Goal: Task Accomplishment & Management: Use online tool/utility

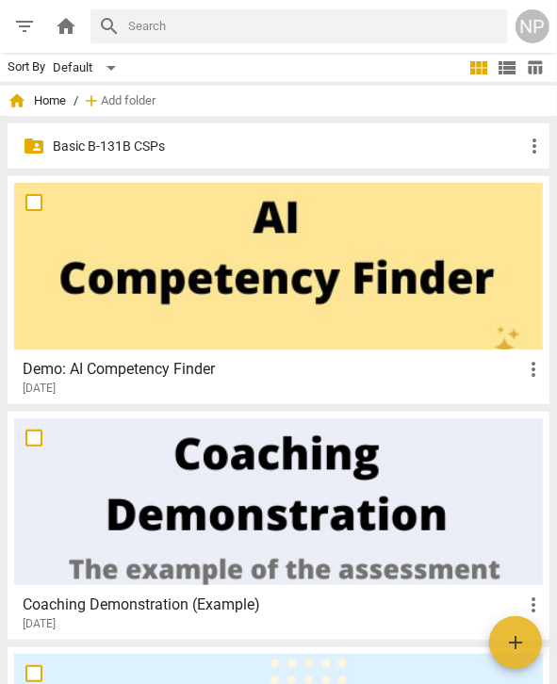
click at [525, 26] on div "NP" at bounding box center [533, 26] width 34 height 34
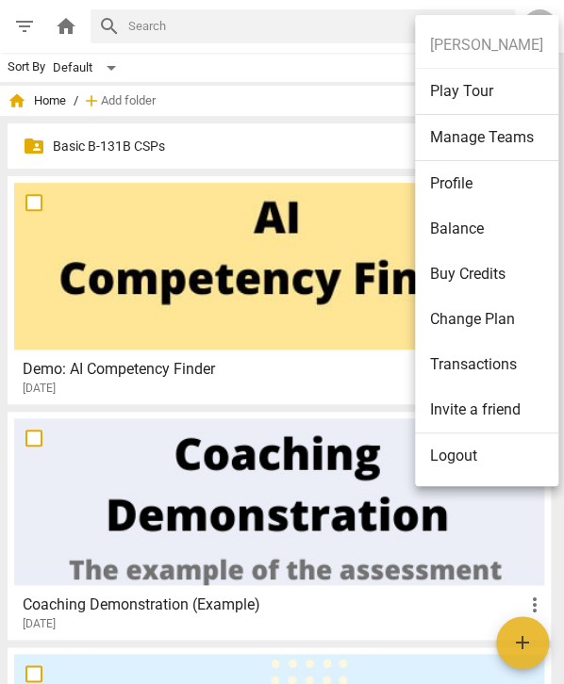
click at [55, 30] on div at bounding box center [282, 342] width 564 height 684
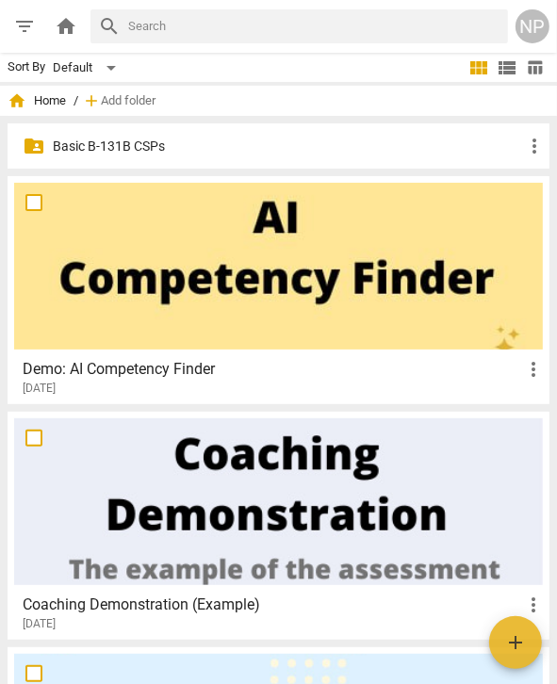
click at [68, 30] on span "home" at bounding box center [66, 26] width 23 height 23
click at [23, 25] on span "filter_list" at bounding box center [24, 26] width 23 height 23
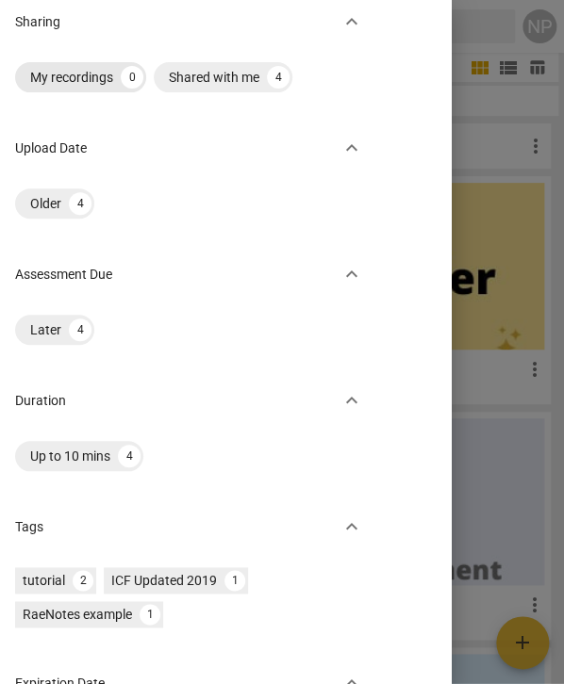
click at [83, 83] on div "My recordings" at bounding box center [71, 77] width 83 height 19
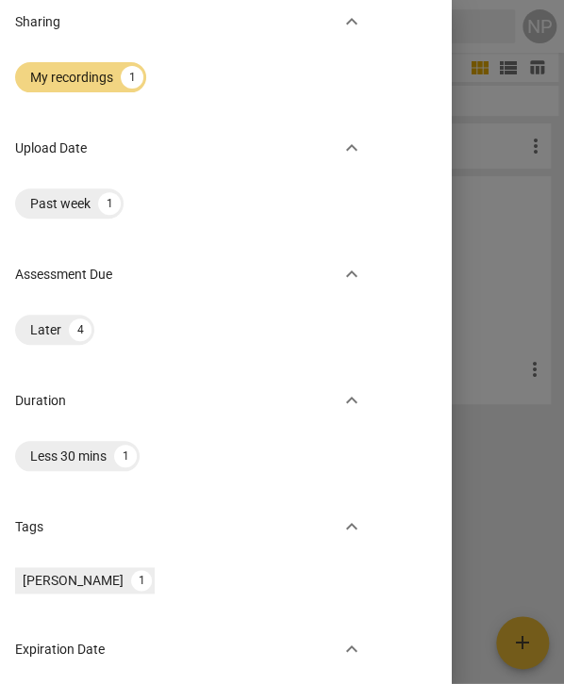
click at [521, 7] on div at bounding box center [282, 342] width 564 height 684
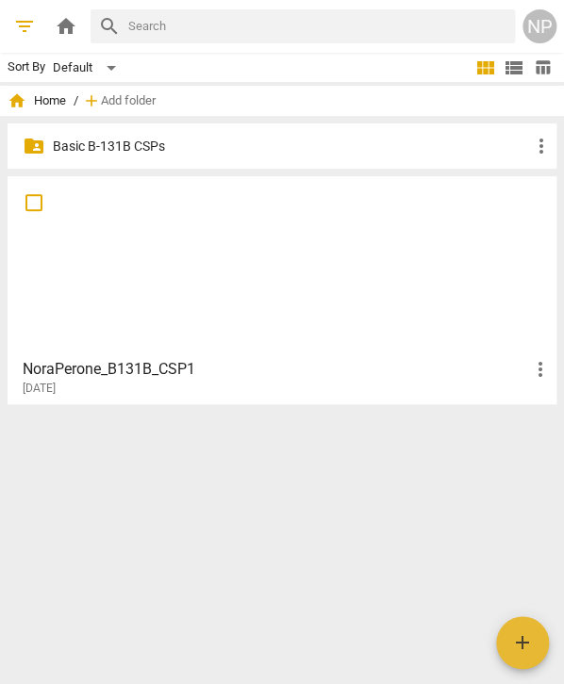
click at [255, 273] on div at bounding box center [281, 266] width 535 height 167
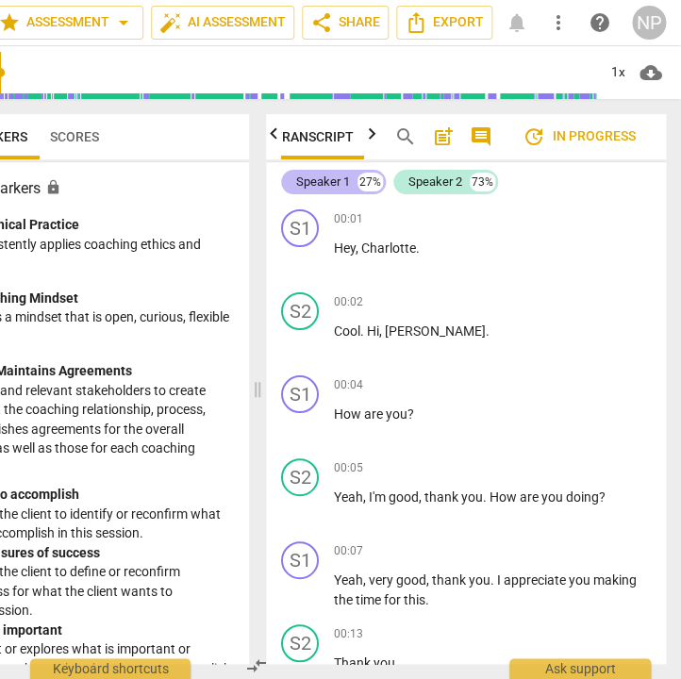
click at [333, 182] on div "Speaker 1" at bounding box center [323, 181] width 54 height 19
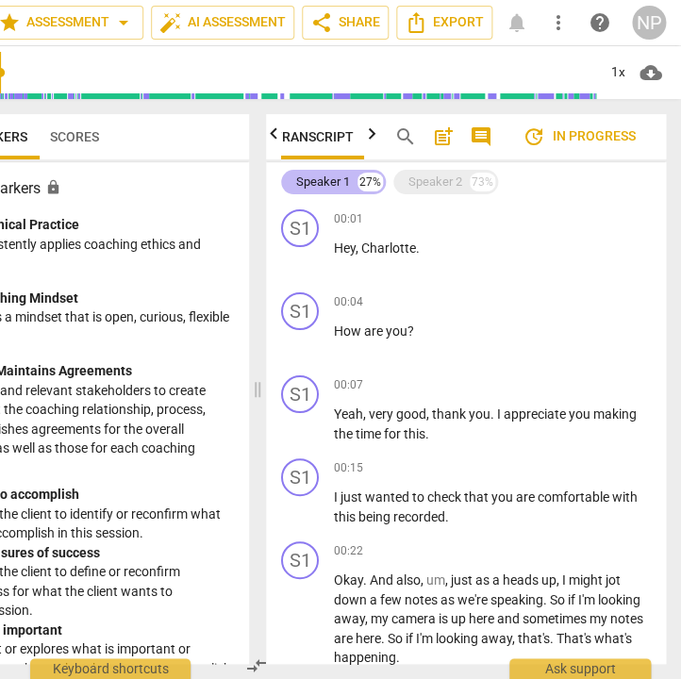
click at [324, 178] on div "Speaker 1" at bounding box center [323, 181] width 54 height 19
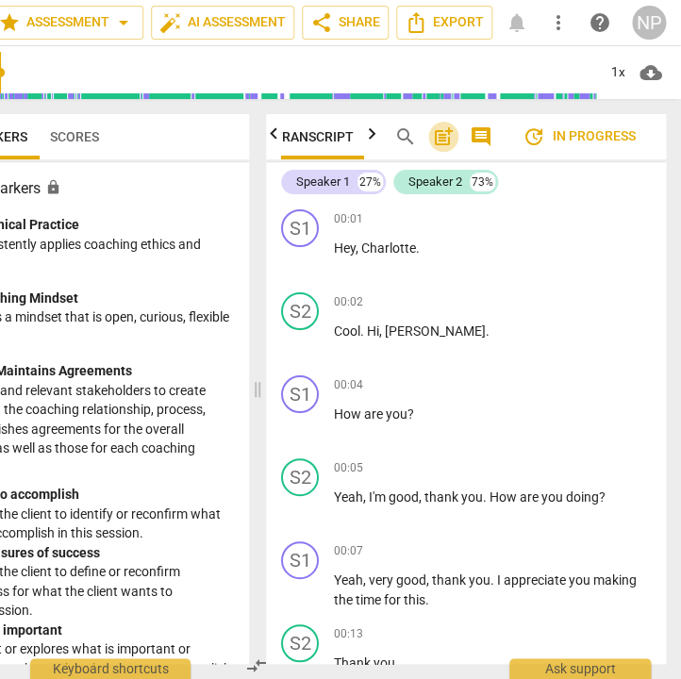
click at [451, 140] on span "post_add" at bounding box center [443, 136] width 23 height 23
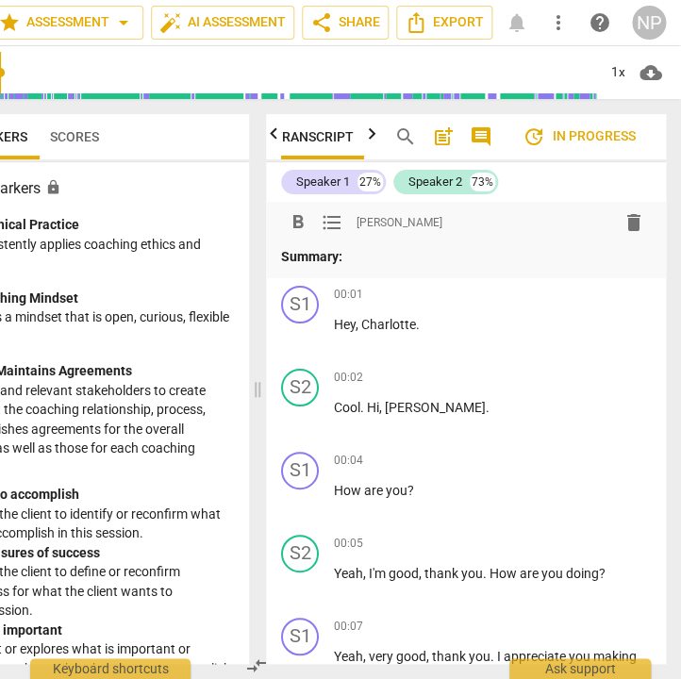
click at [489, 138] on span "comment" at bounding box center [480, 136] width 23 height 23
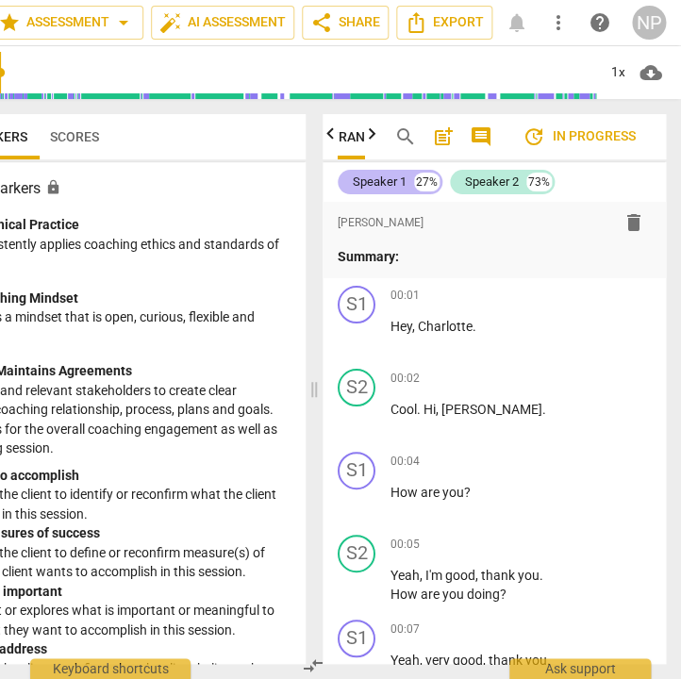
click at [370, 182] on div "Speaker 1" at bounding box center [380, 181] width 54 height 19
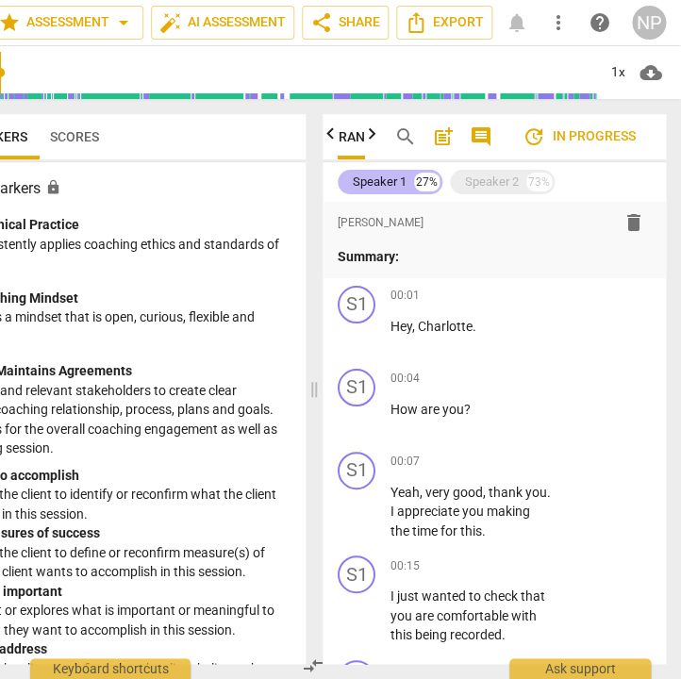
click at [370, 182] on div "Speaker 1" at bounding box center [380, 181] width 54 height 19
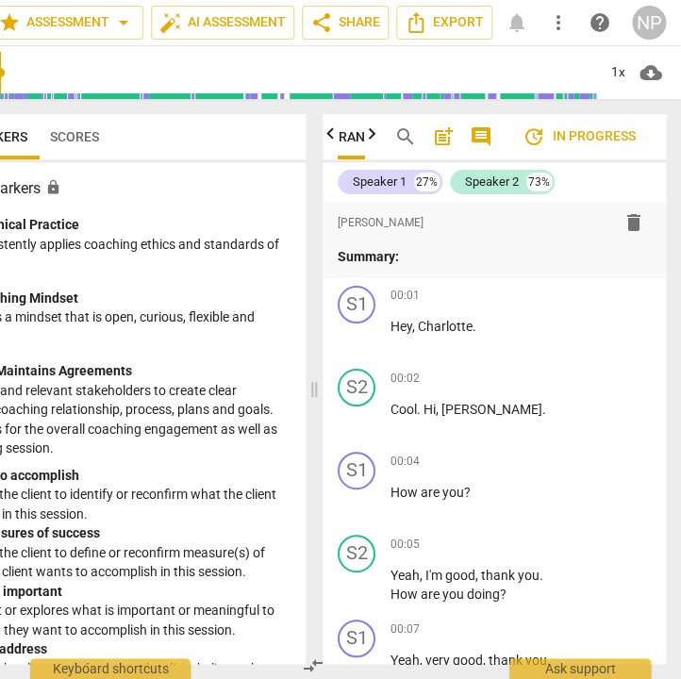
click at [437, 138] on span "post_add" at bounding box center [443, 136] width 23 height 23
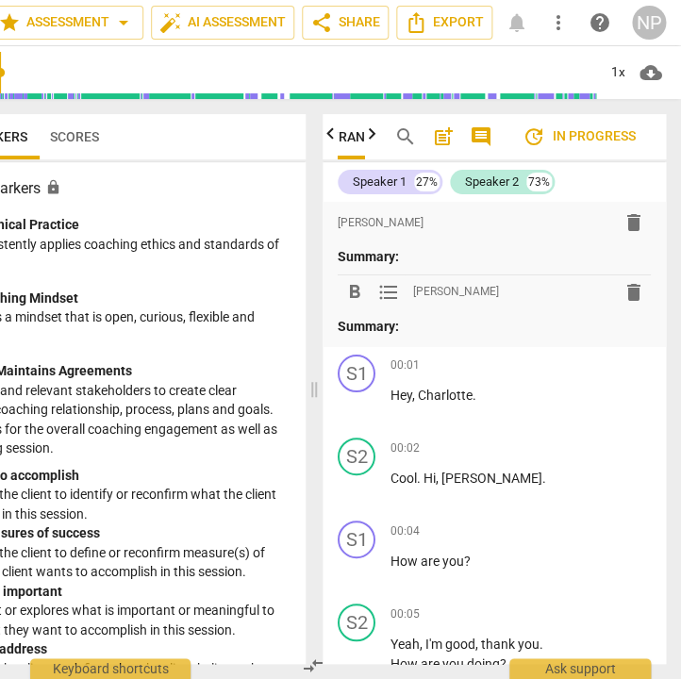
click at [437, 138] on span "post_add" at bounding box center [443, 136] width 23 height 23
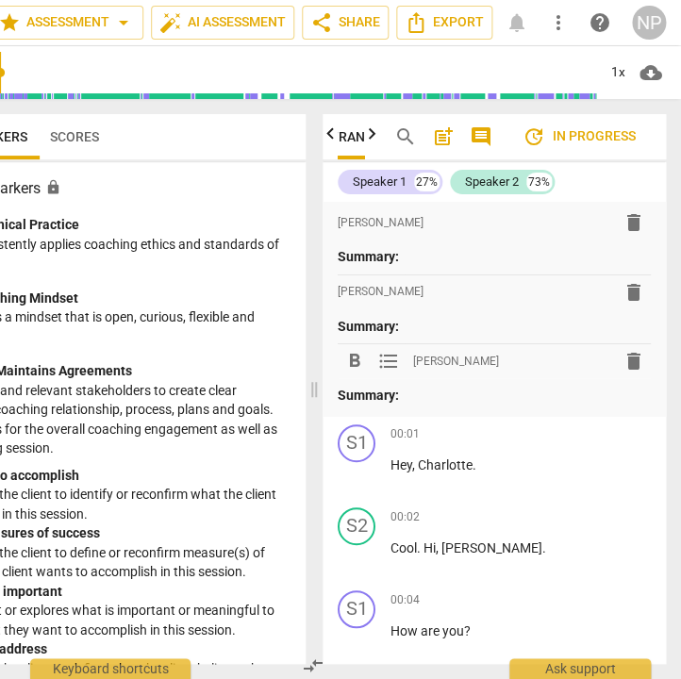
click at [563, 355] on span "delete" at bounding box center [633, 361] width 23 height 23
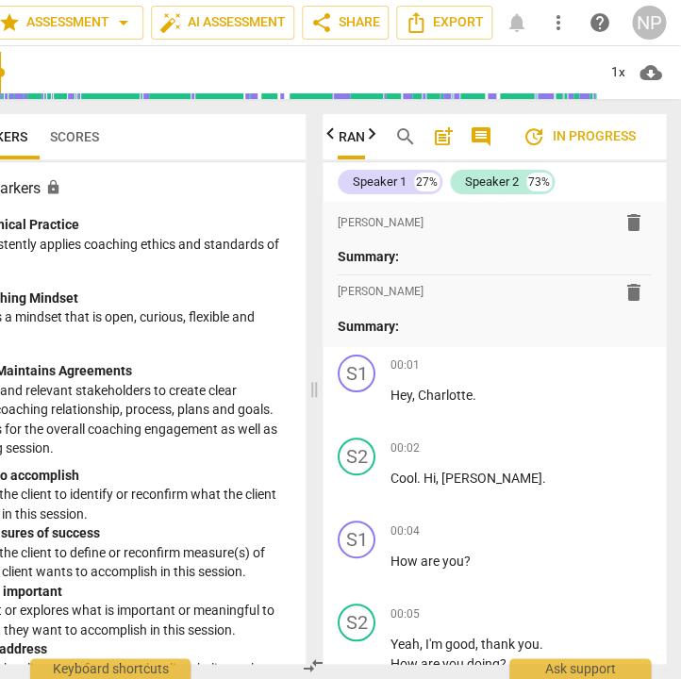
click at [563, 296] on span "delete" at bounding box center [633, 292] width 23 height 23
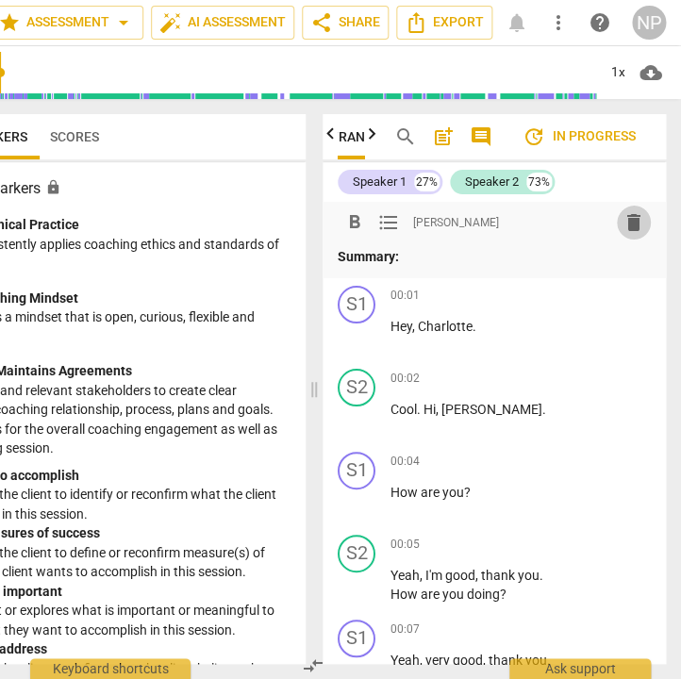
click at [563, 230] on span "delete" at bounding box center [633, 222] width 23 height 23
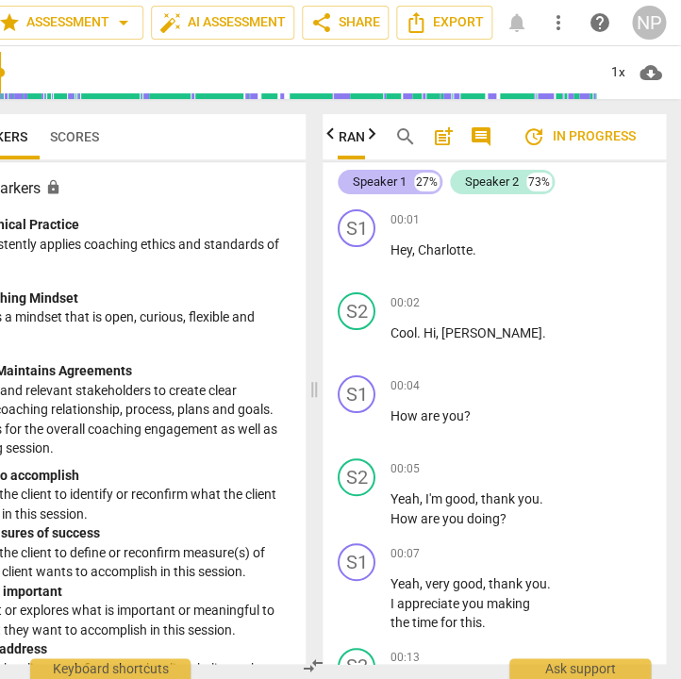
click at [375, 180] on div "Speaker 1" at bounding box center [380, 181] width 54 height 19
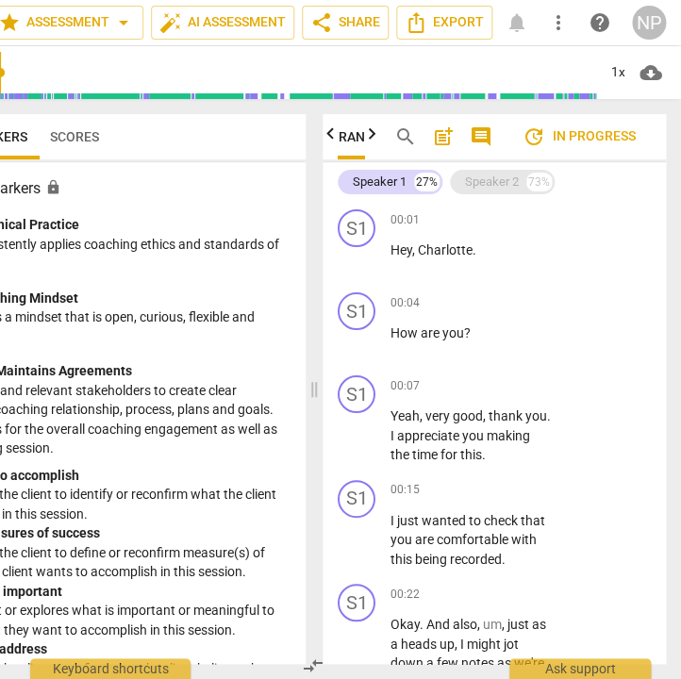
click at [501, 183] on div "Speaker 2" at bounding box center [492, 181] width 54 height 19
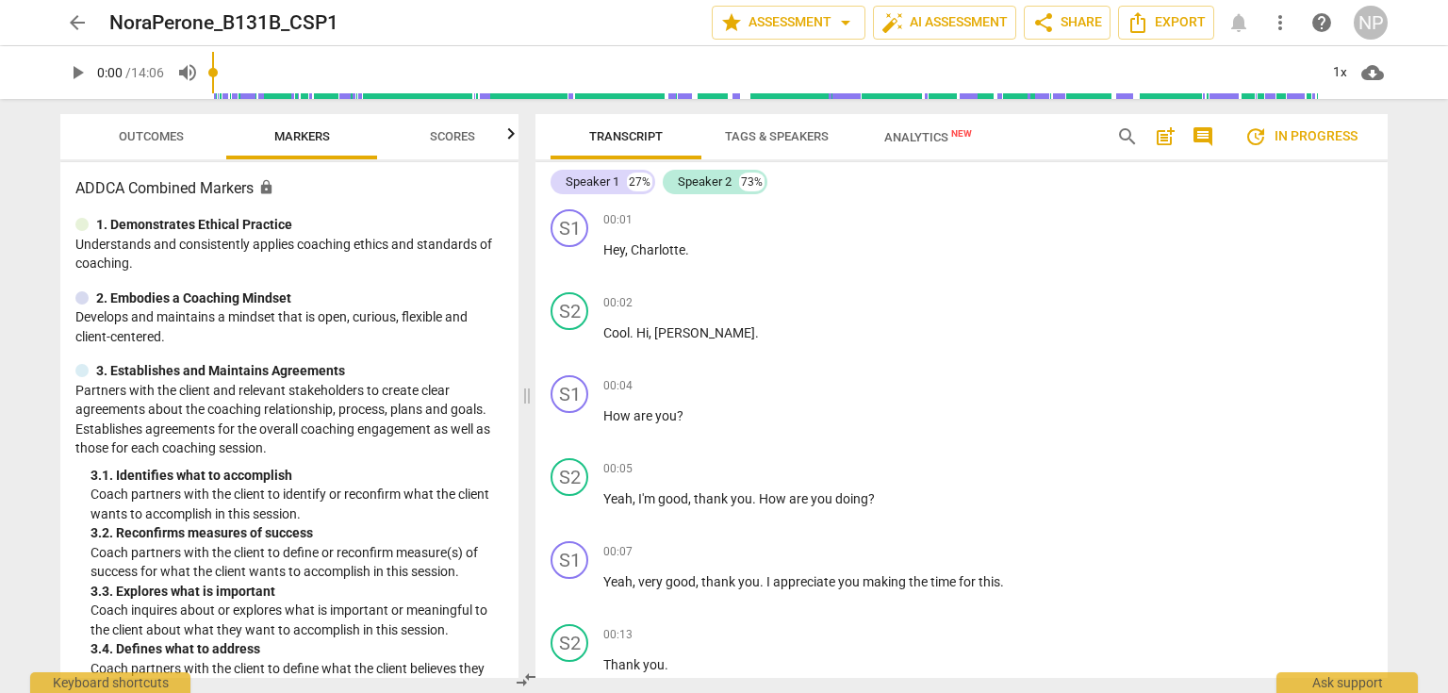
click at [563, 140] on span "Tags & Speakers" at bounding box center [777, 136] width 104 height 14
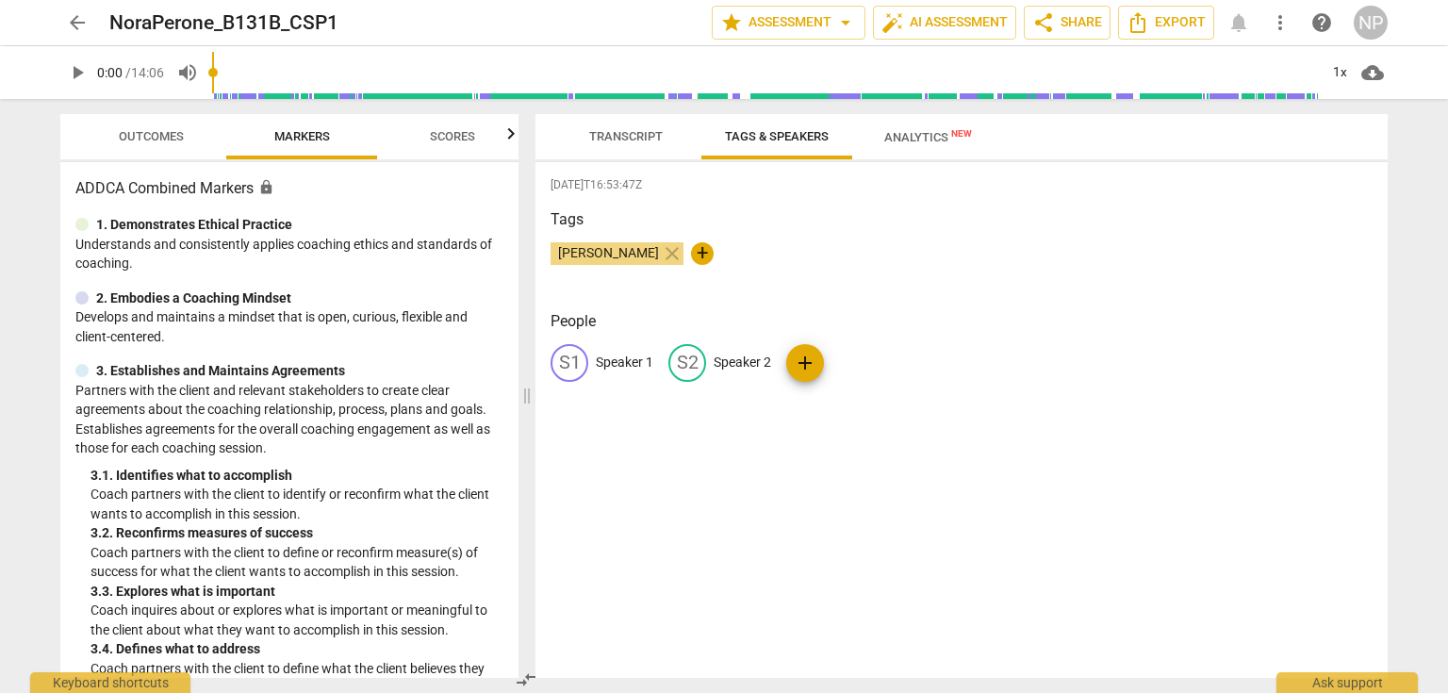
click at [563, 140] on span "Transcript" at bounding box center [626, 136] width 74 height 14
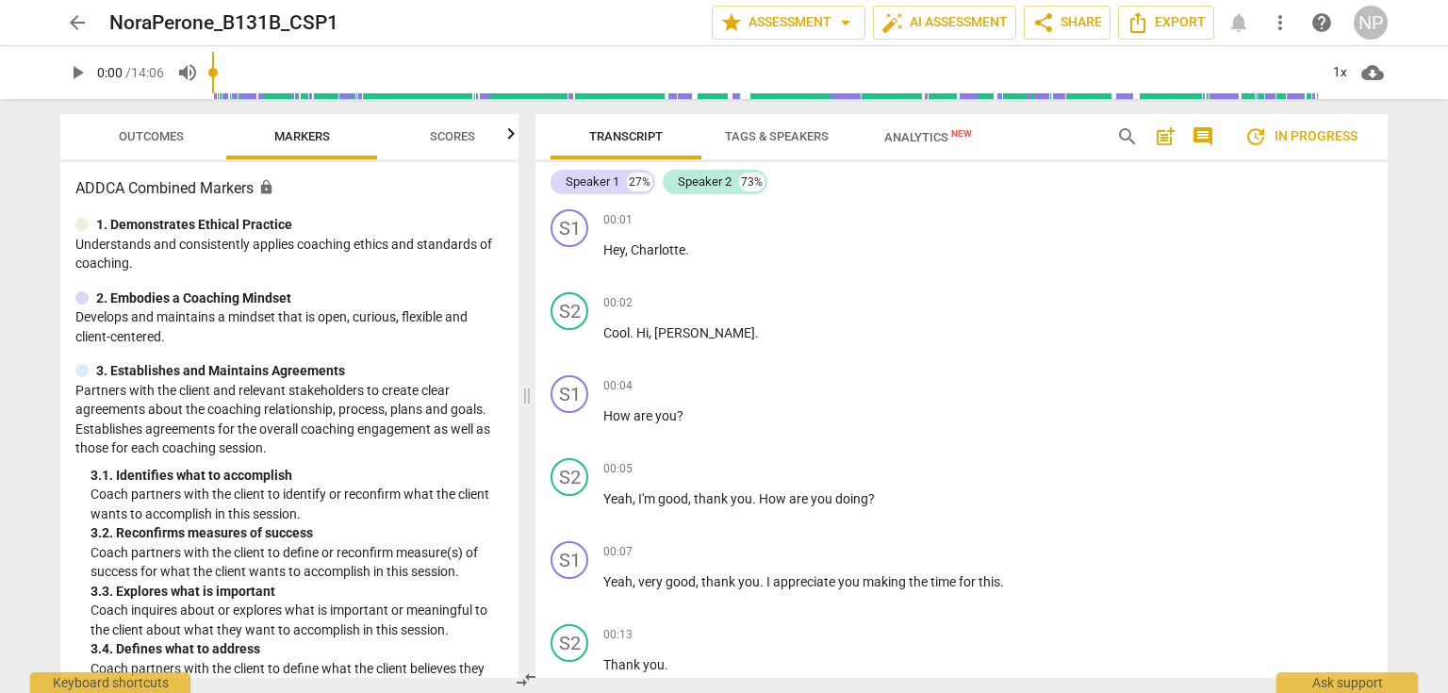
click at [563, 132] on span "Tags & Speakers" at bounding box center [777, 136] width 104 height 14
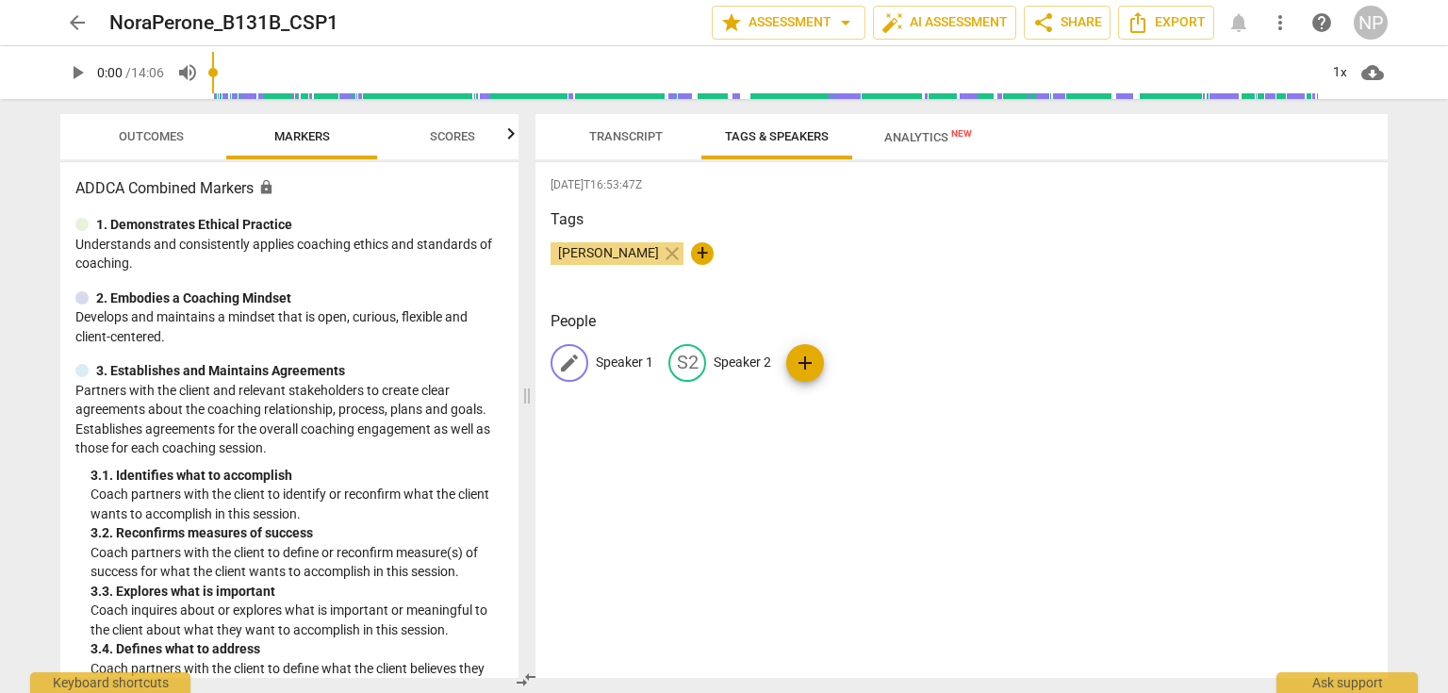
click at [563, 357] on span "edit" at bounding box center [569, 363] width 23 height 23
type input "[PERSON_NAME]"
click at [563, 369] on div "NO [PERSON_NAME] S2 Speaker 2 add" at bounding box center [961, 370] width 822 height 53
click at [563, 364] on p "Speaker 2" at bounding box center [785, 363] width 57 height 20
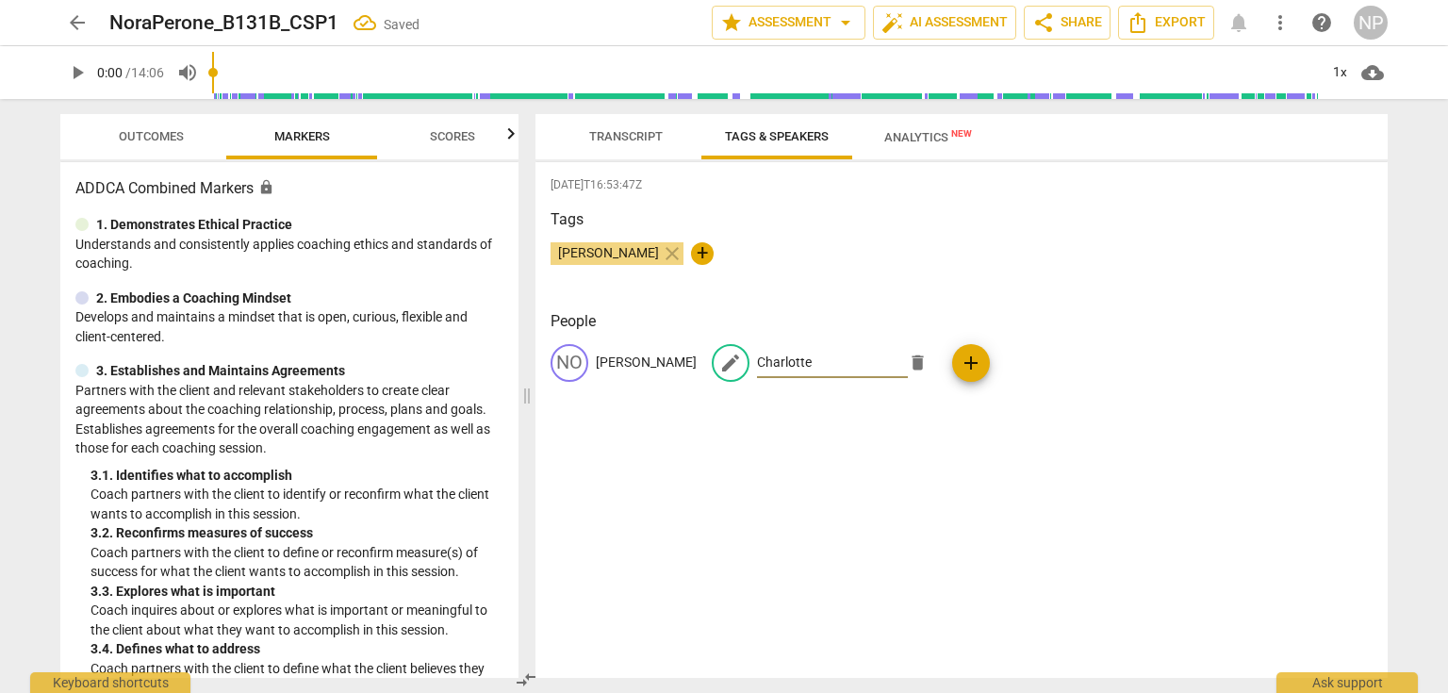
type input "Charlotte"
click at [563, 139] on span "Transcript" at bounding box center [626, 136] width 74 height 14
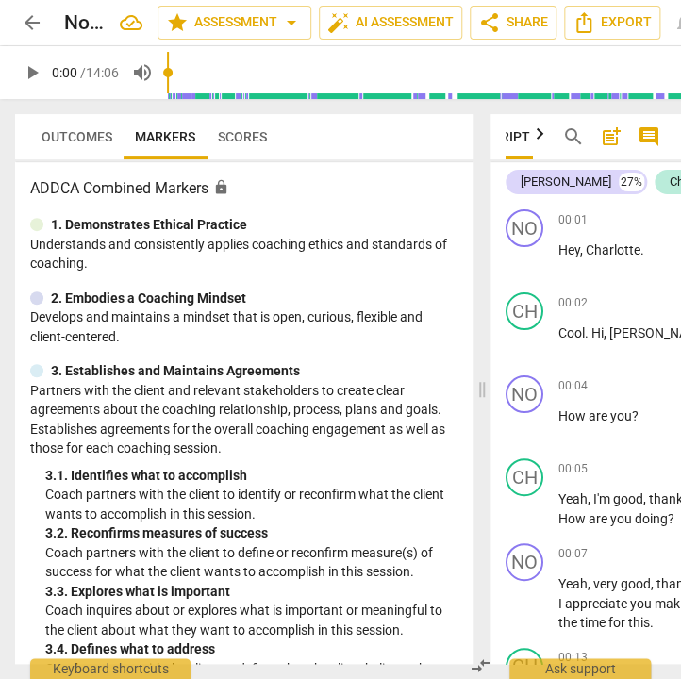
scroll to position [0, 75]
